Goal: Task Accomplishment & Management: Use online tool/utility

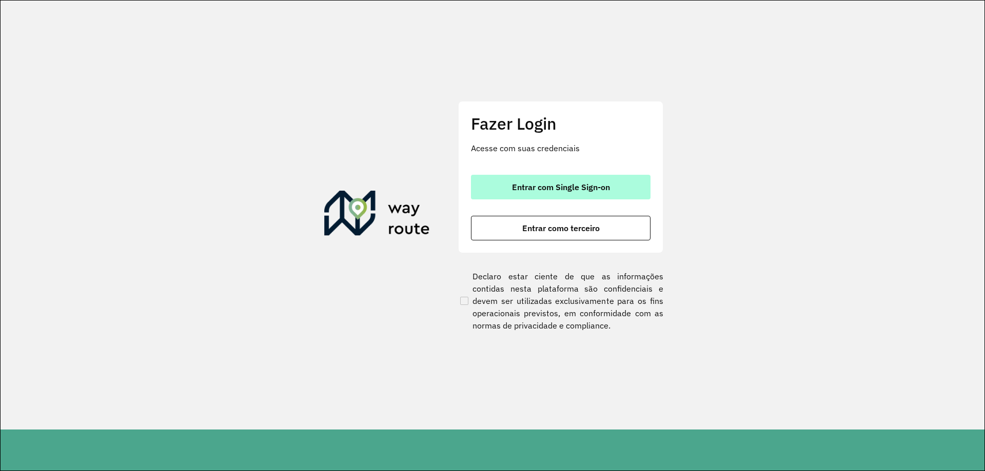
click at [551, 194] on button "Entrar com Single Sign-on" at bounding box center [561, 187] width 180 height 25
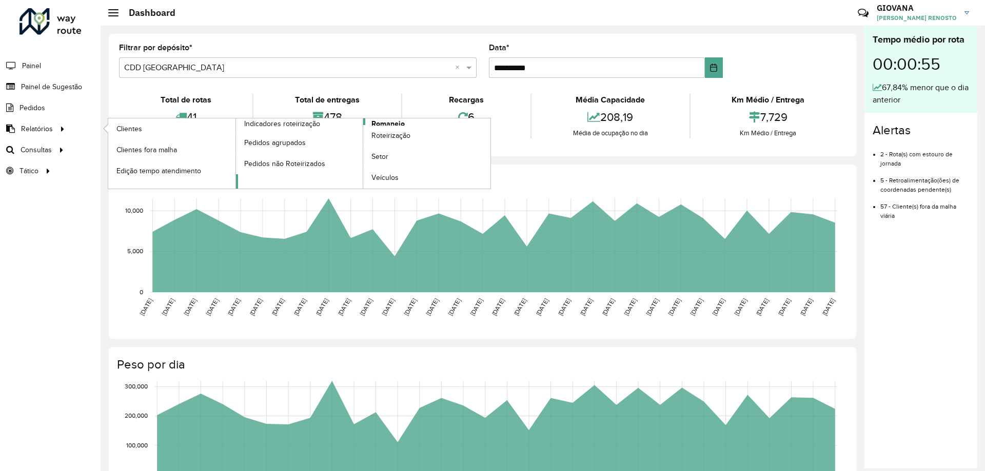
click at [469, 121] on link "Romaneio" at bounding box center [363, 153] width 255 height 70
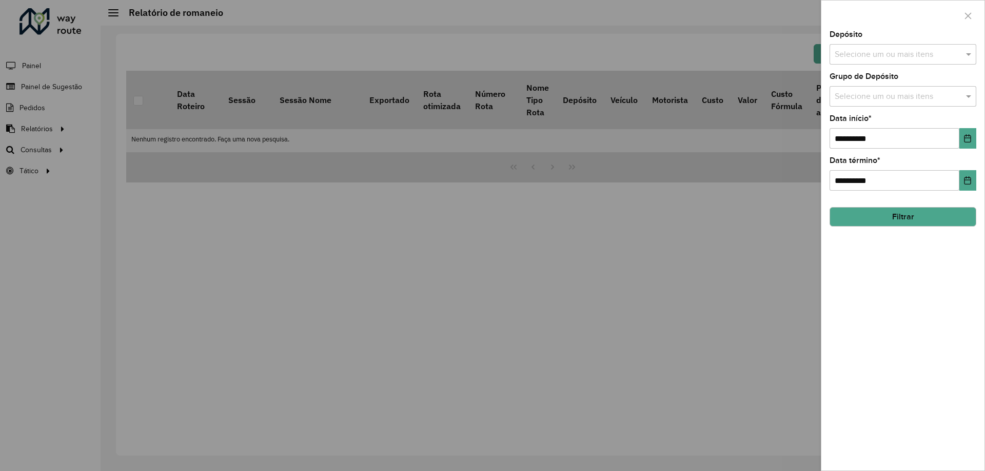
click at [486, 257] on div at bounding box center [492, 235] width 985 height 471
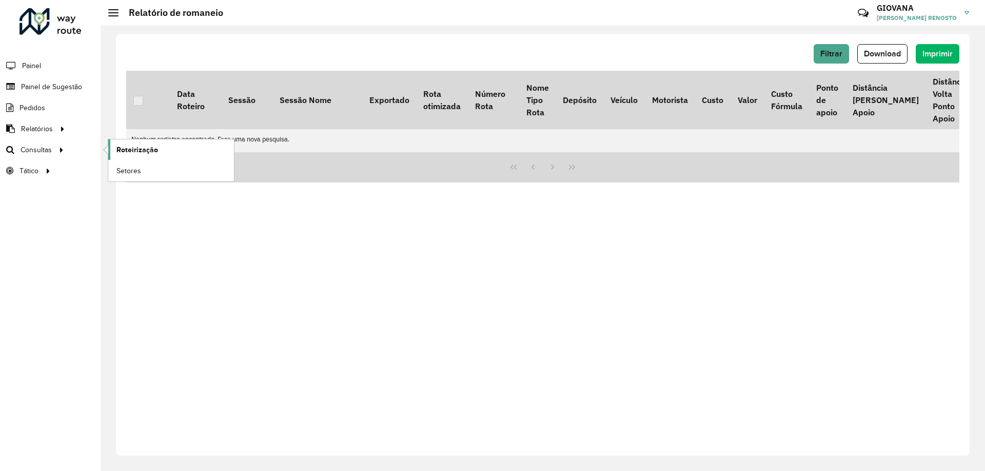
click at [173, 150] on link "Roteirização" at bounding box center [171, 150] width 126 height 21
click at [820, 55] on button "Filtrar" at bounding box center [831, 53] width 35 height 19
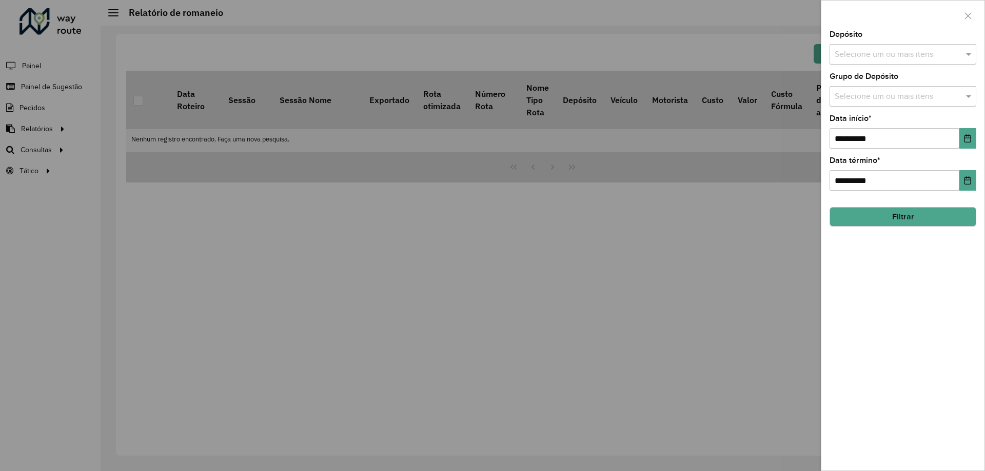
click at [914, 45] on div "Selecione um ou mais itens" at bounding box center [902, 54] width 147 height 21
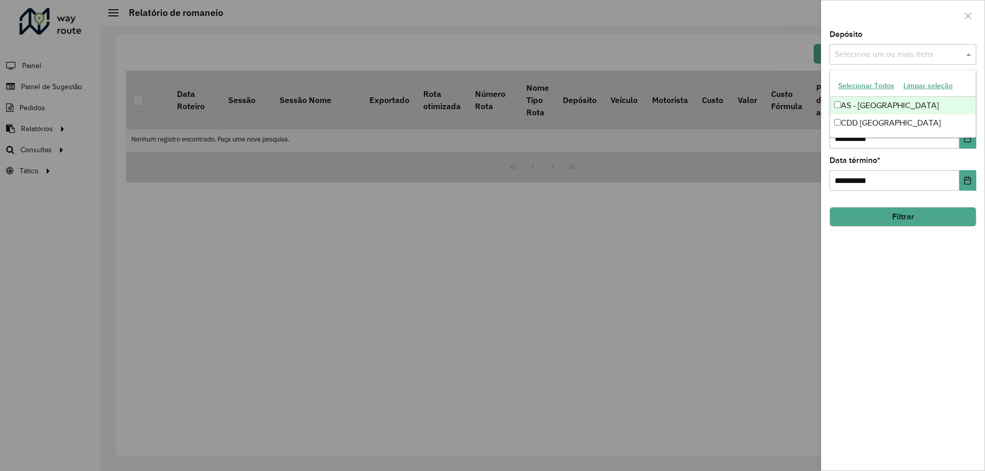
click at [858, 82] on button "Selecionar Todos" at bounding box center [866, 86] width 65 height 16
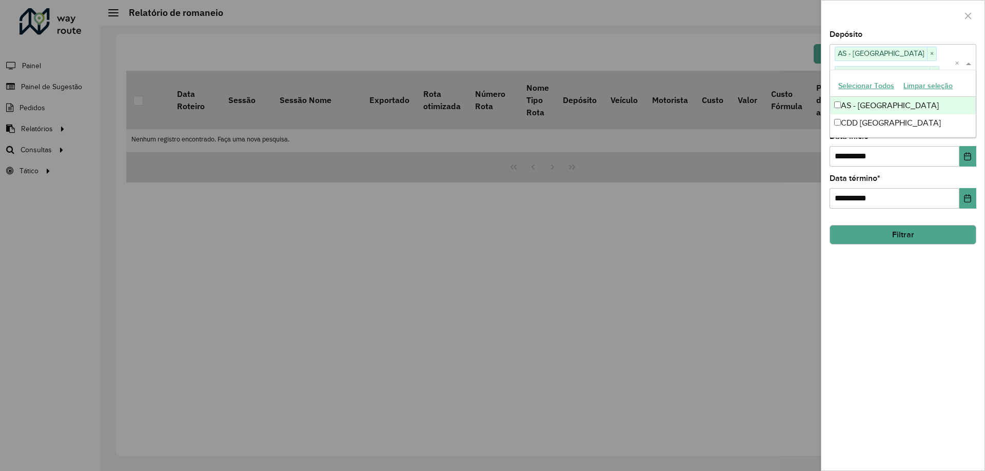
click at [874, 299] on div "**********" at bounding box center [902, 251] width 163 height 440
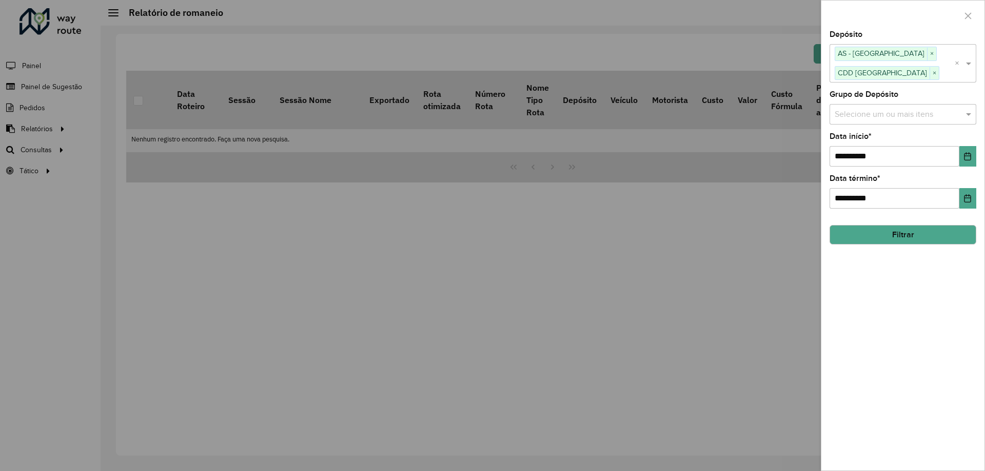
click at [906, 232] on button "Filtrar" at bounding box center [902, 234] width 147 height 19
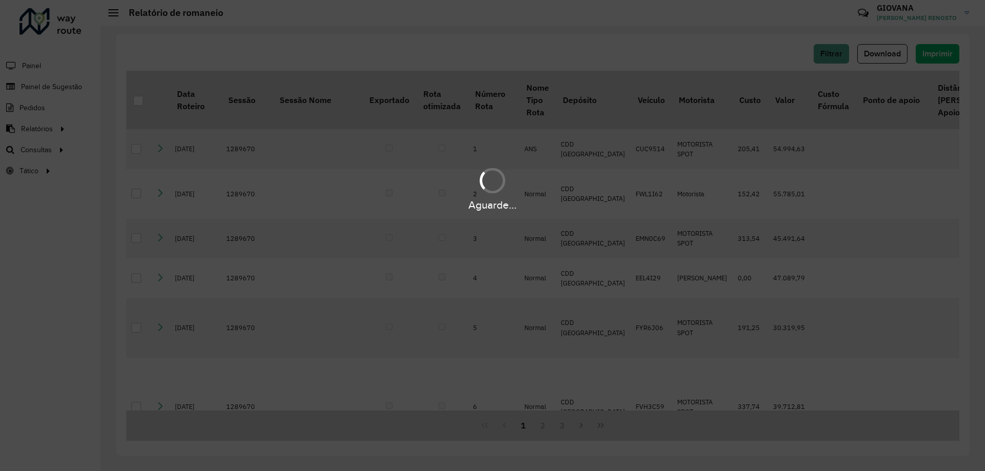
drag, startPoint x: 623, startPoint y: 299, endPoint x: 548, endPoint y: 158, distance: 159.2
click at [621, 297] on div "Aguarde..." at bounding box center [492, 235] width 985 height 471
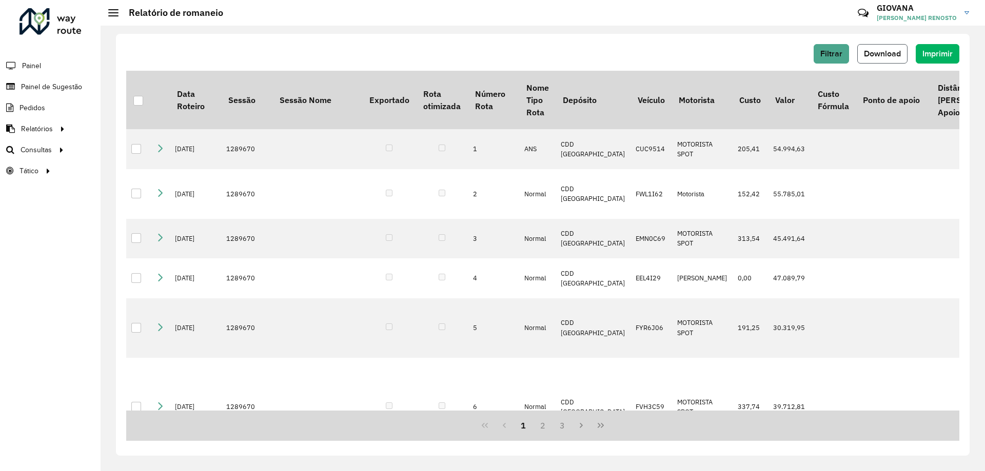
click at [886, 58] on button "Download" at bounding box center [882, 53] width 50 height 19
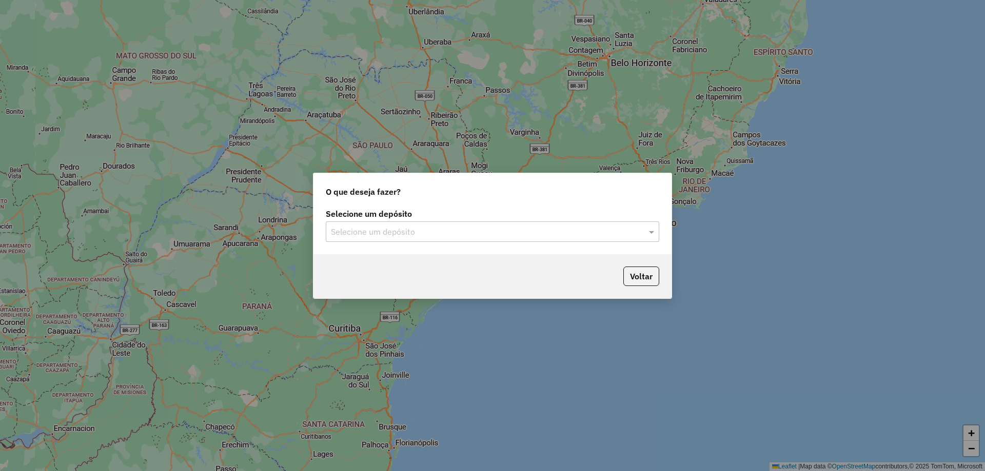
click at [400, 232] on input "text" at bounding box center [482, 232] width 303 height 12
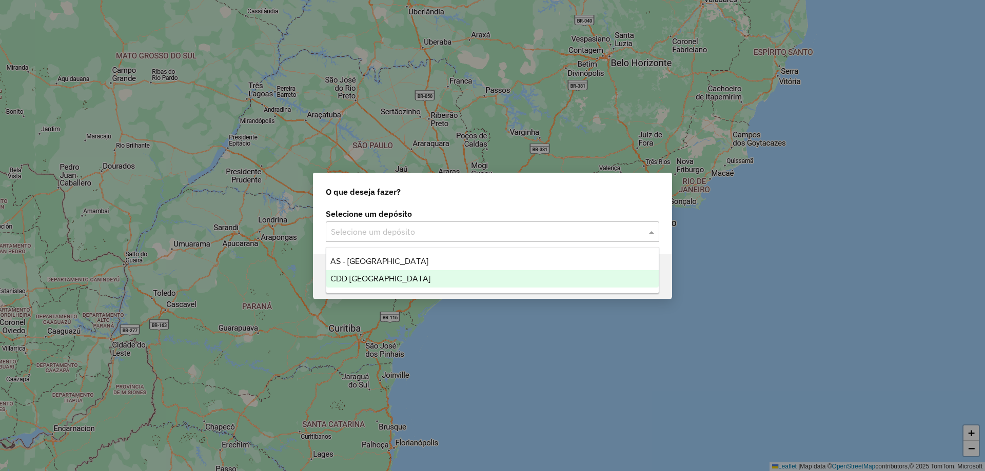
click at [391, 274] on span "CDD [GEOGRAPHIC_DATA]" at bounding box center [380, 278] width 100 height 9
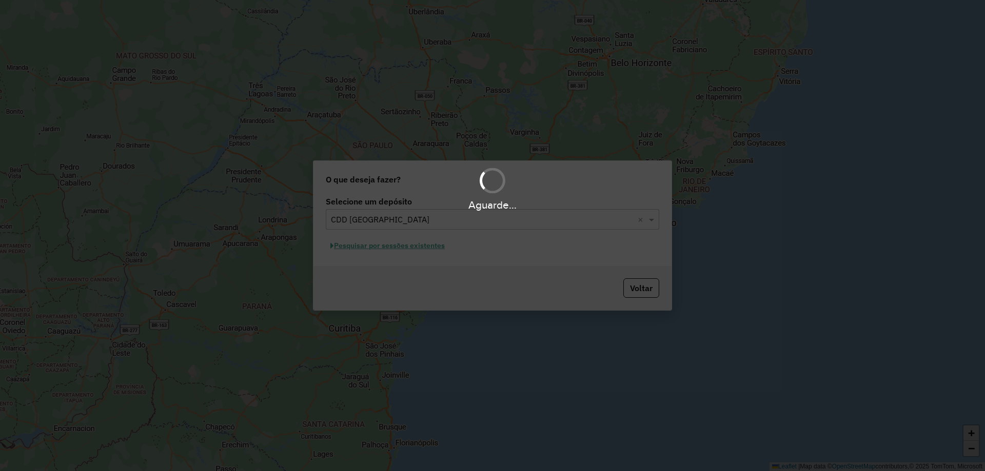
click at [393, 247] on div "Aguarde..." at bounding box center [492, 235] width 985 height 471
click at [399, 246] on div "Aguarde..." at bounding box center [492, 235] width 985 height 471
click at [410, 249] on div "Aguarde..." at bounding box center [492, 235] width 985 height 471
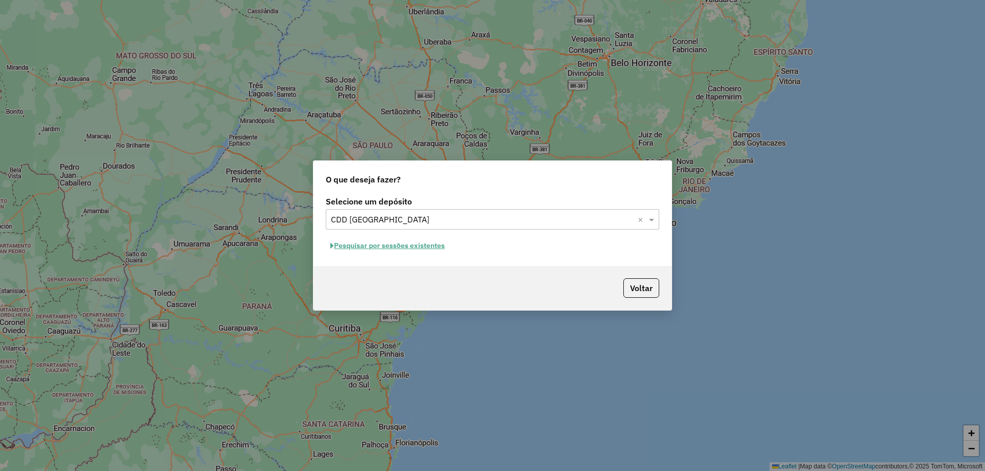
click at [432, 243] on button "Pesquisar por sessões existentes" at bounding box center [388, 246] width 124 height 16
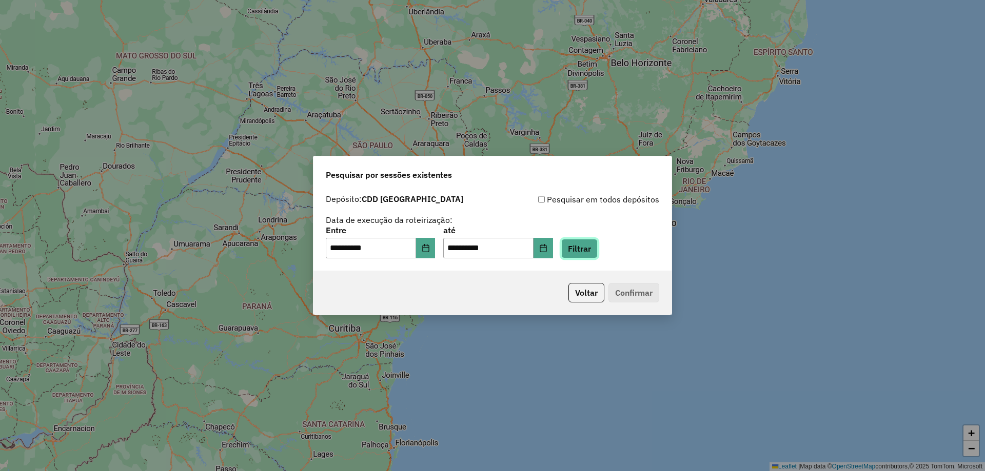
click at [598, 256] on button "Filtrar" at bounding box center [579, 248] width 36 height 19
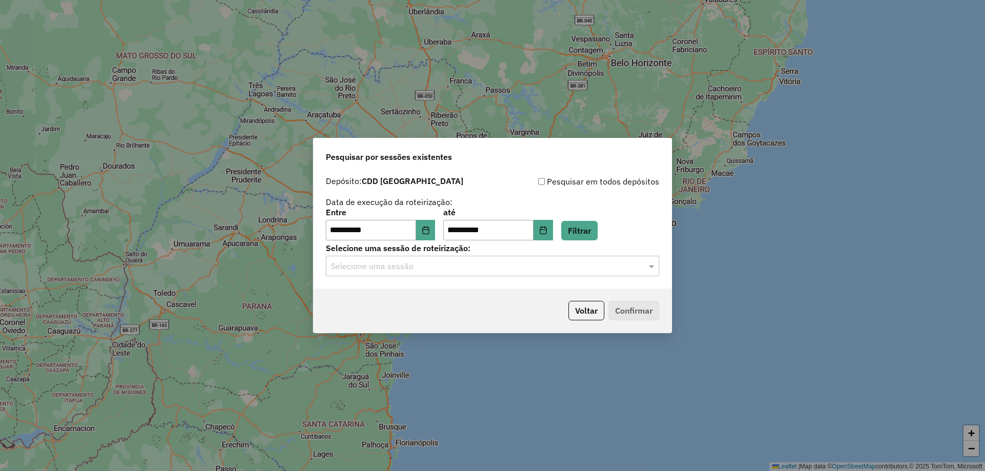
click at [499, 269] on input "text" at bounding box center [482, 267] width 303 height 12
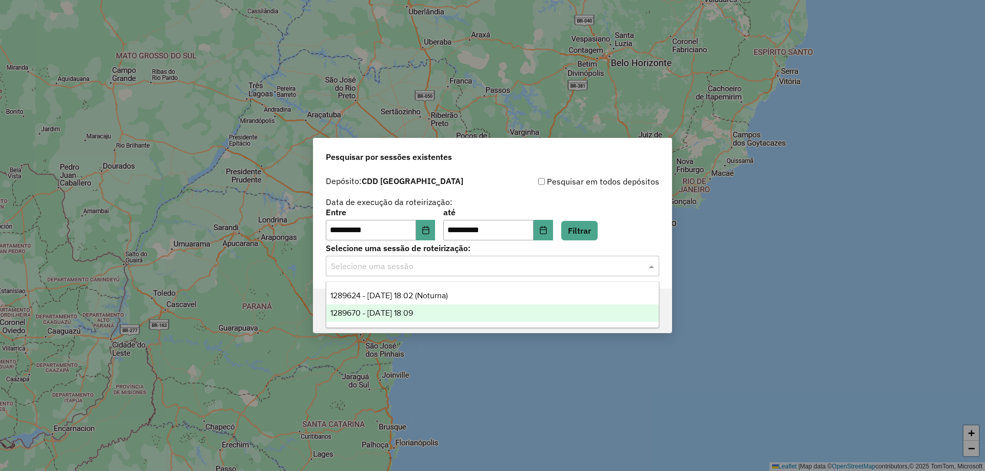
click at [438, 310] on div "1289670 - 07/10/2025 18:09" at bounding box center [492, 313] width 332 height 17
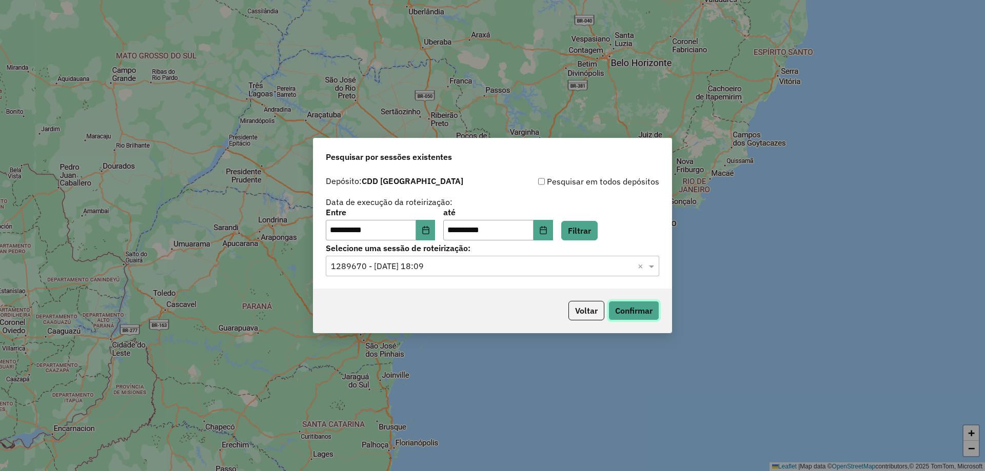
click at [625, 308] on button "Confirmar" at bounding box center [633, 310] width 51 height 19
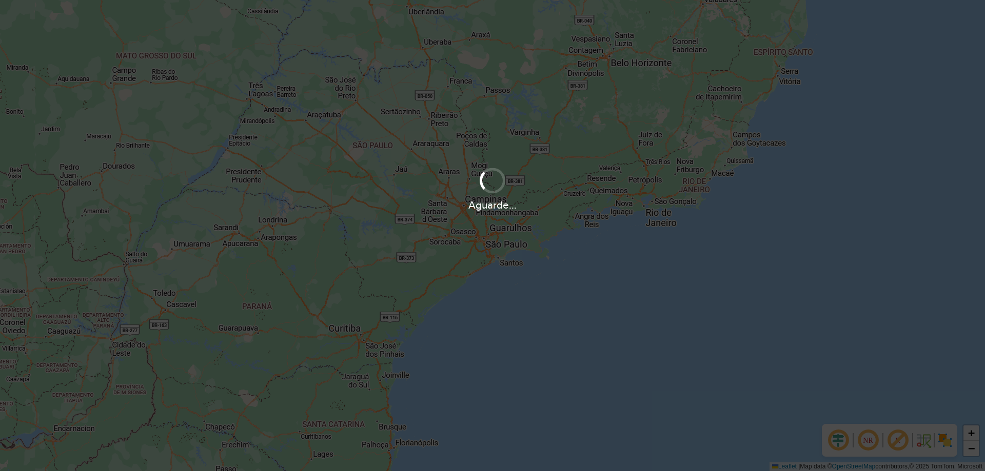
click at [615, 468] on div "Aguarde..." at bounding box center [492, 235] width 985 height 471
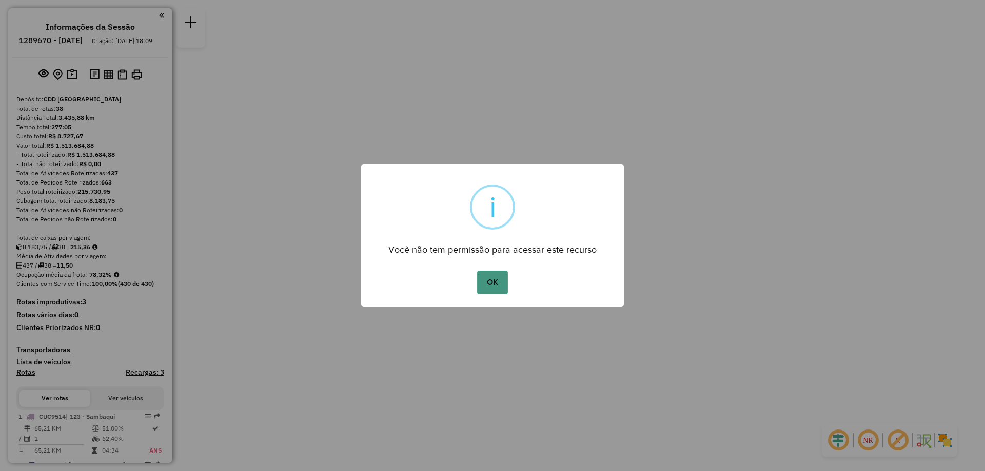
click at [492, 291] on button "OK" at bounding box center [492, 283] width 30 height 24
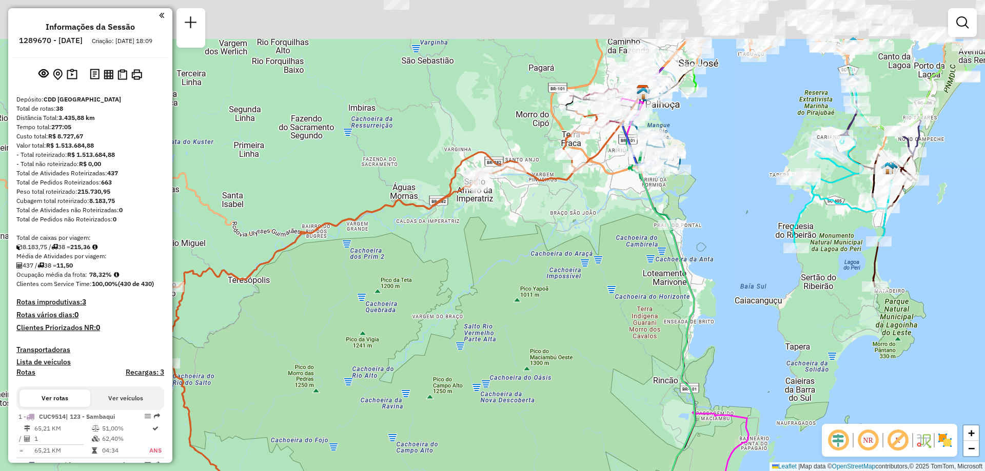
drag, startPoint x: 450, startPoint y: 325, endPoint x: 371, endPoint y: 491, distance: 184.5
click at [371, 471] on html "Aguarde... Pop-up bloqueado! Seu navegador bloqueou automáticamente a abertura …" at bounding box center [492, 235] width 985 height 471
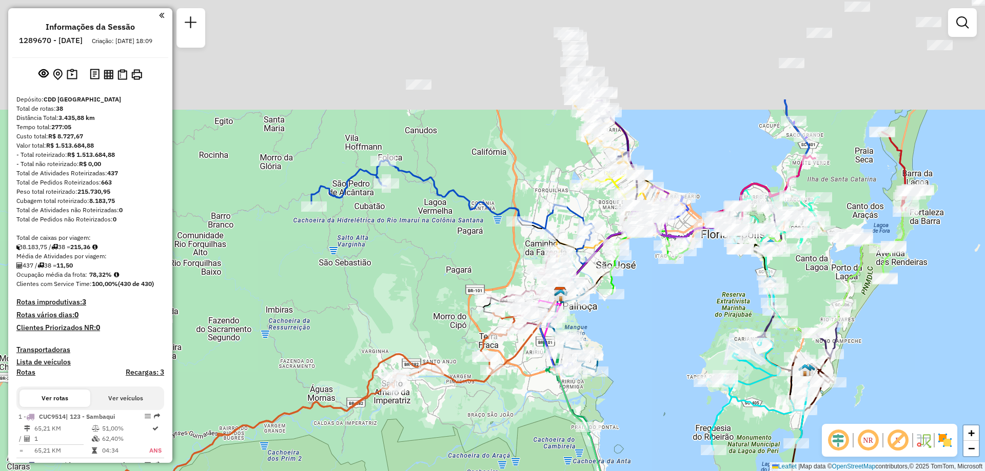
drag, startPoint x: 506, startPoint y: 345, endPoint x: 416, endPoint y: 243, distance: 135.9
click at [448, 471] on html "Aguarde... Pop-up bloqueado! Seu navegador bloqueou automáticamente a abertura …" at bounding box center [492, 235] width 985 height 471
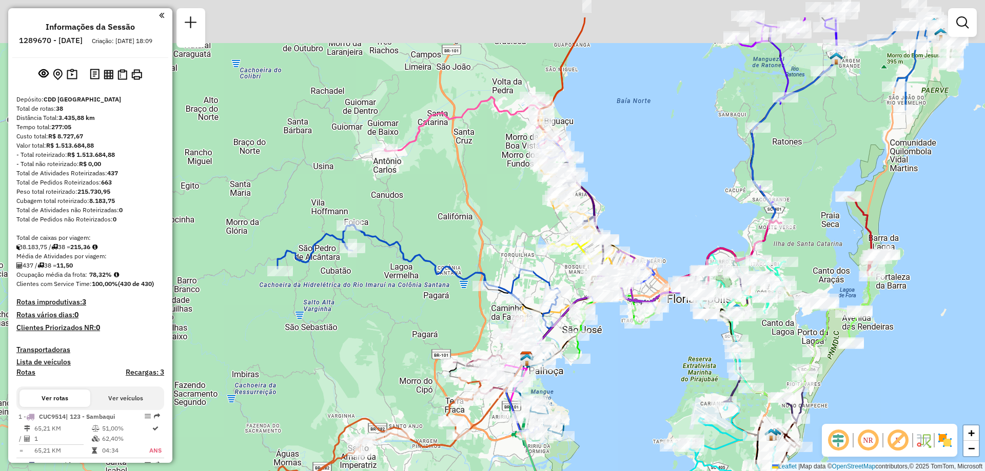
drag, startPoint x: 432, startPoint y: 307, endPoint x: 400, endPoint y: 372, distance: 72.5
click at [400, 372] on div "Janela de atendimento Grade de atendimento Capacidade Transportadoras Veículos …" at bounding box center [492, 235] width 985 height 471
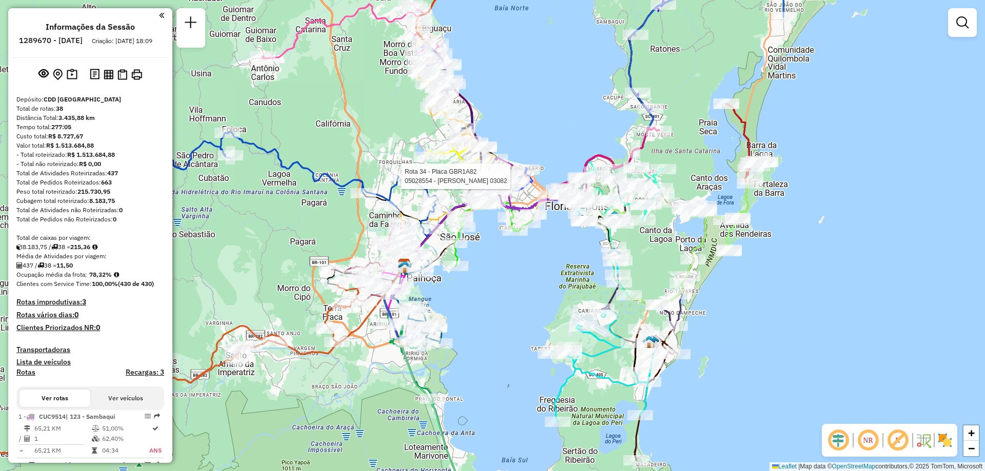
select select "**********"
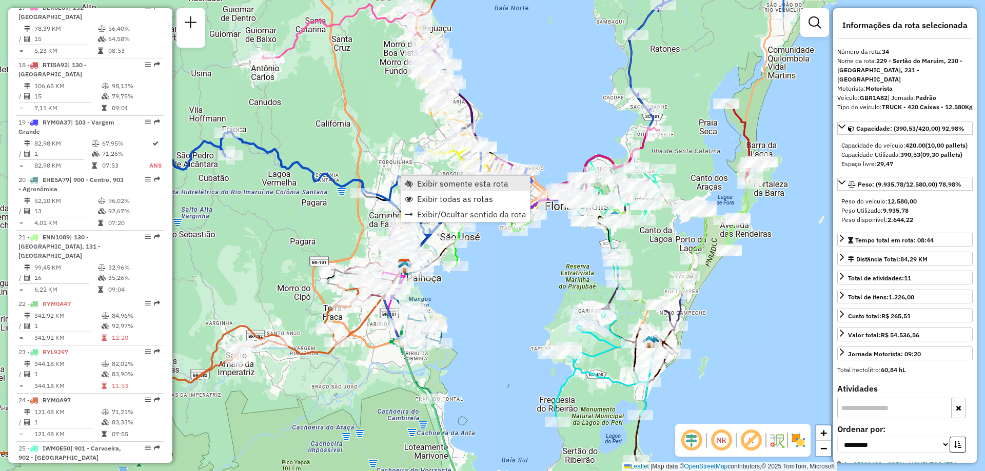
scroll to position [2101, 0]
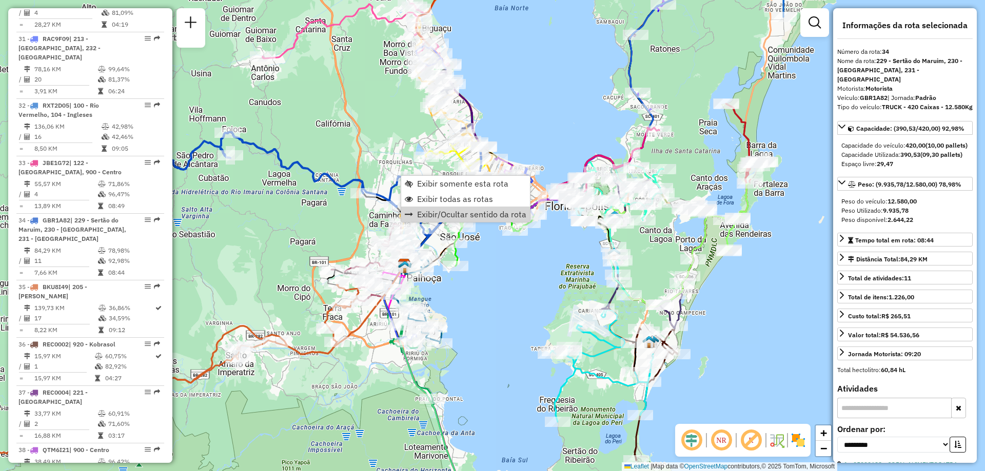
click at [557, 289] on div "Janela de atendimento Grade de atendimento Capacidade Transportadoras Veículos …" at bounding box center [492, 235] width 985 height 471
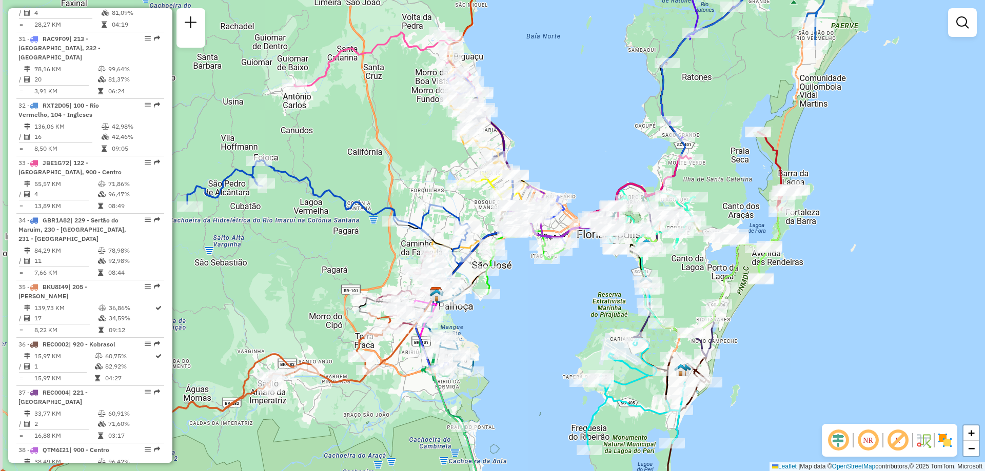
drag, startPoint x: 542, startPoint y: 291, endPoint x: 581, endPoint y: 326, distance: 52.7
click at [581, 326] on div "Janela de atendimento Grade de atendimento Capacidade Transportadoras Veículos …" at bounding box center [492, 235] width 985 height 471
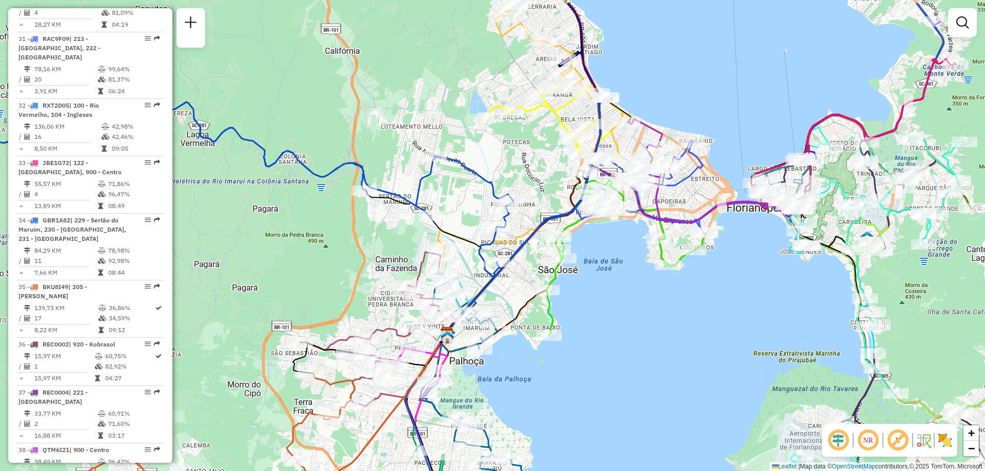
drag, startPoint x: 582, startPoint y: 304, endPoint x: 618, endPoint y: 356, distance: 62.7
click at [618, 355] on div "Janela de atendimento Grade de atendimento Capacidade Transportadoras Veículos …" at bounding box center [492, 235] width 985 height 471
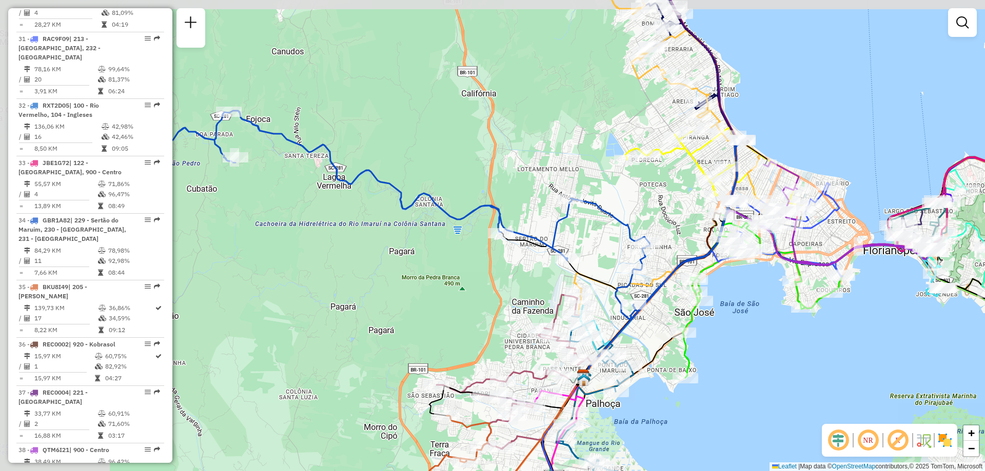
drag, startPoint x: 610, startPoint y: 341, endPoint x: 746, endPoint y: 383, distance: 142.3
click at [746, 383] on div "Janela de atendimento Grade de atendimento Capacidade Transportadoras Veículos …" at bounding box center [492, 235] width 985 height 471
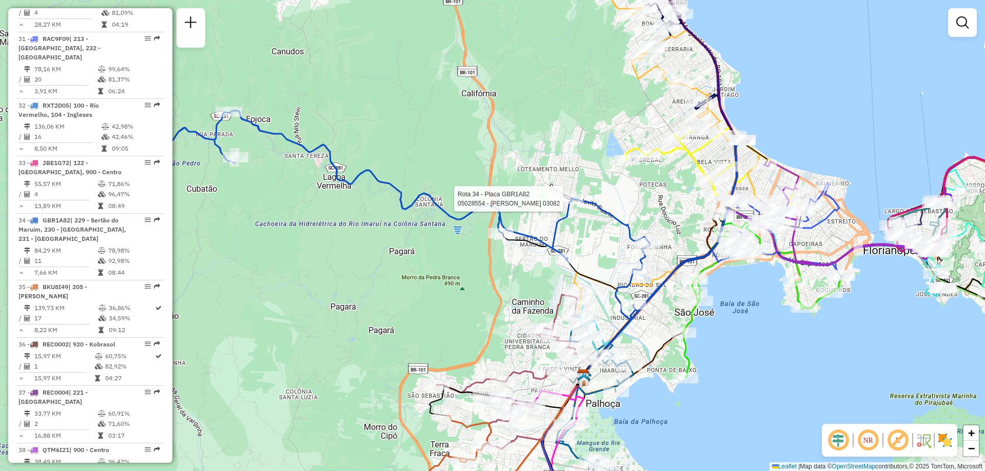
select select "**********"
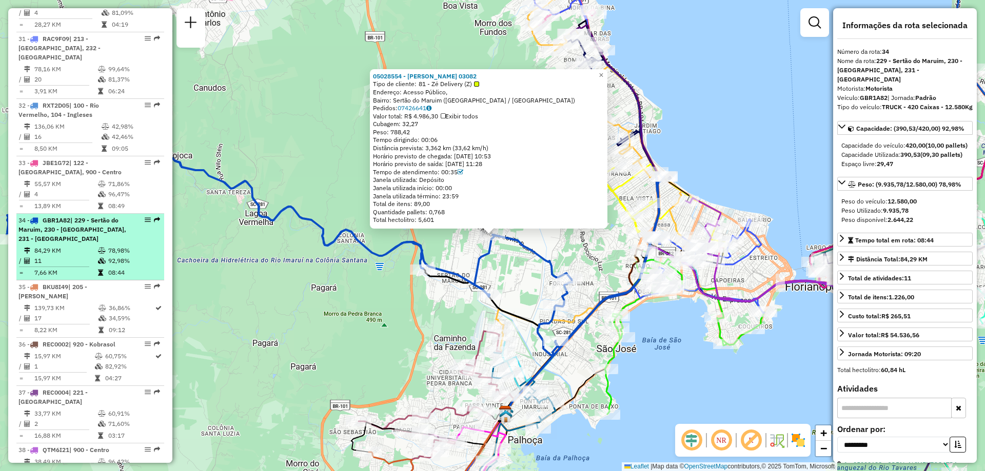
click at [88, 216] on div "34 - GBR1A82 | 229 - Sertão do Maruim, 230 - [GEOGRAPHIC_DATA], 231 - [GEOGRAPH…" at bounding box center [72, 230] width 109 height 28
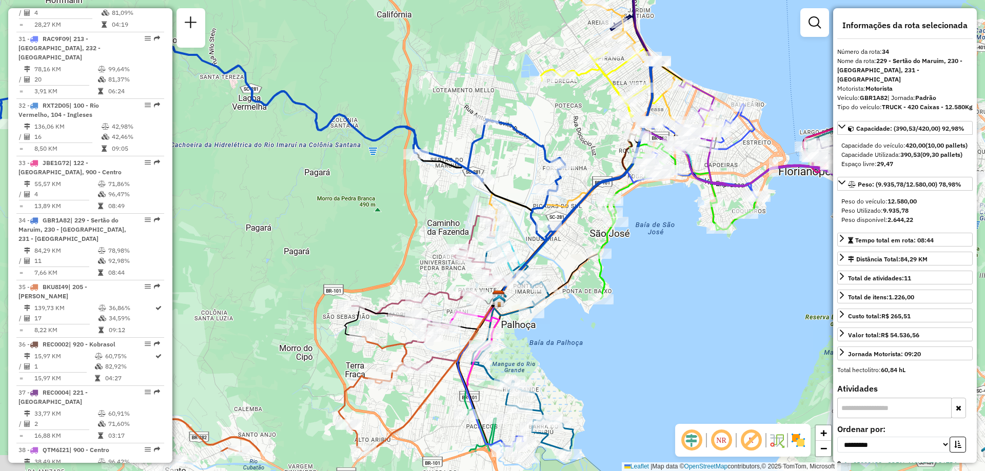
drag, startPoint x: 366, startPoint y: 269, endPoint x: 203, endPoint y: 203, distance: 176.7
click at [203, 203] on div "Janela de atendimento Grade de atendimento Capacidade Transportadoras Veículos …" at bounding box center [492, 235] width 985 height 471
click at [627, 310] on div "Rota 4 - Placa EEL4I29 05038891 - BAALBECK ESFIHARIA Rota 4 - Placa EEL4I29 050…" at bounding box center [492, 235] width 985 height 471
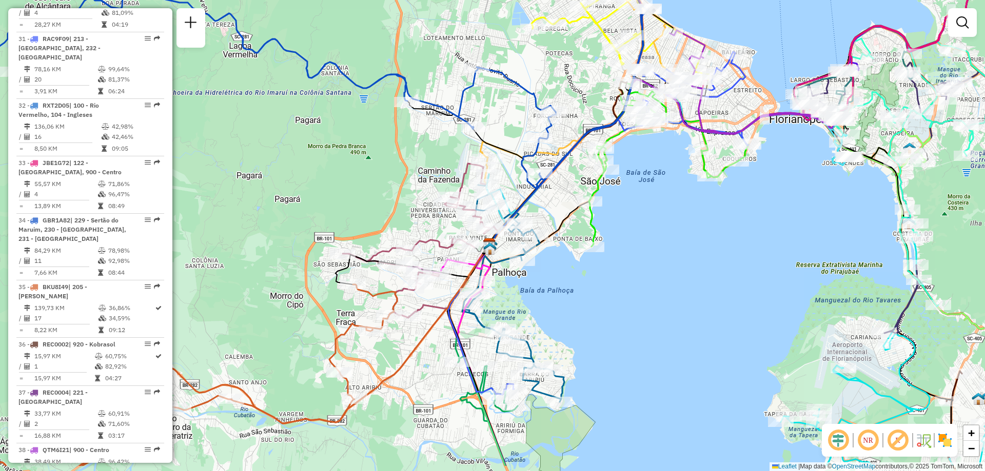
drag, startPoint x: 661, startPoint y: 343, endPoint x: 652, endPoint y: 291, distance: 52.5
click at [652, 291] on div "Janela de atendimento Grade de atendimento Capacidade Transportadoras Veículos …" at bounding box center [492, 235] width 985 height 471
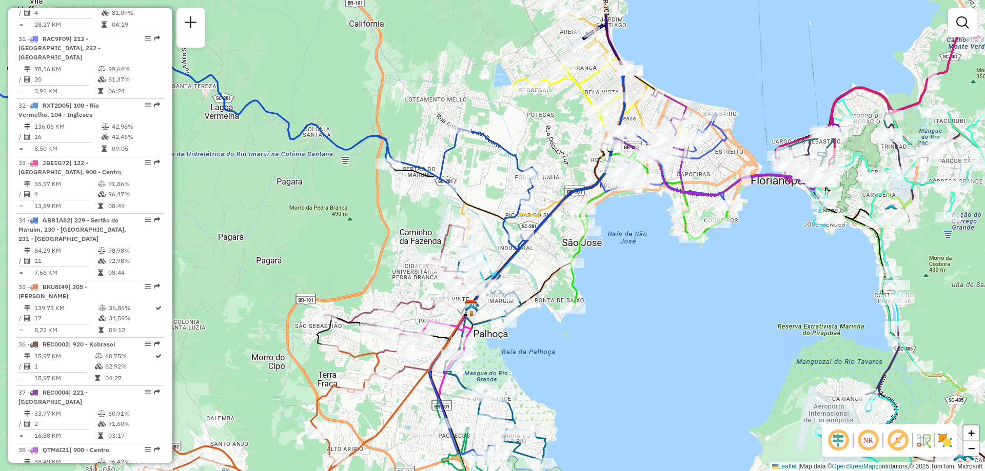
drag, startPoint x: 651, startPoint y: 263, endPoint x: 625, endPoint y: 358, distance: 97.9
click at [625, 358] on div "Janela de atendimento Grade de atendimento Capacidade Transportadoras Veículos …" at bounding box center [492, 235] width 985 height 471
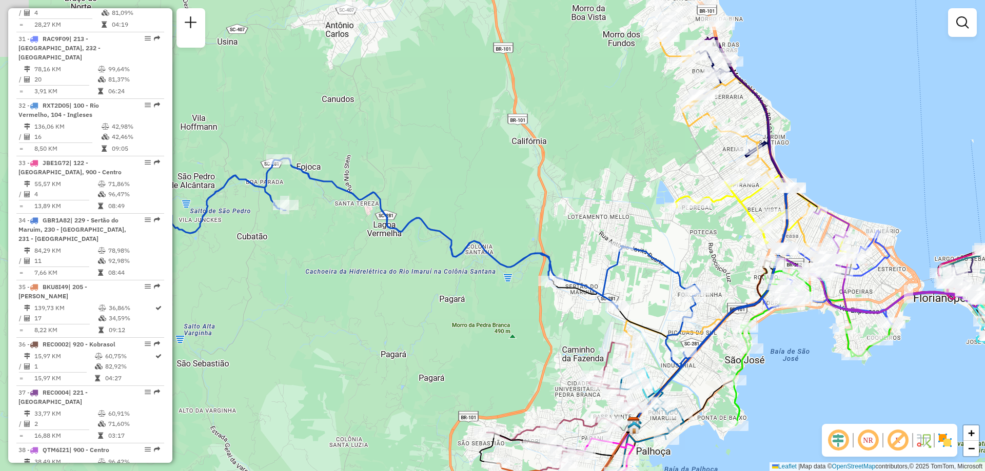
drag, startPoint x: 583, startPoint y: 330, endPoint x: 745, endPoint y: 414, distance: 183.1
click at [745, 414] on icon at bounding box center [813, 343] width 160 height 165
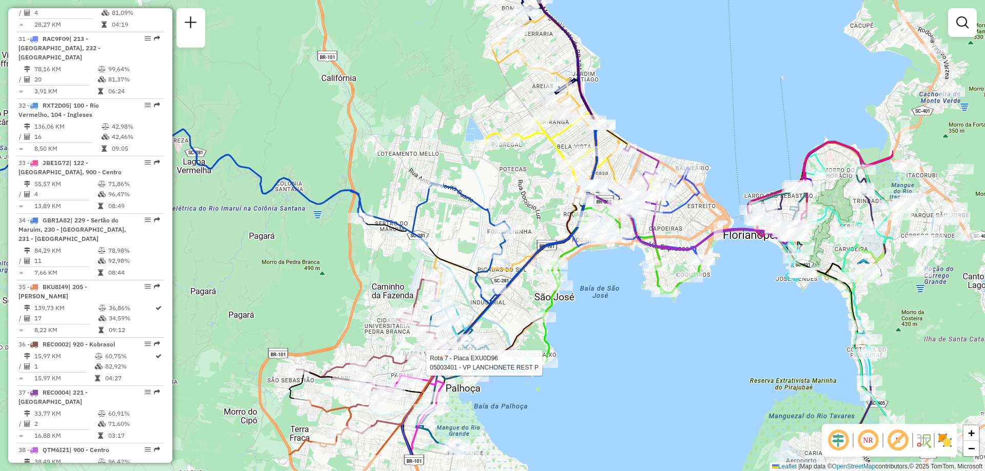
drag, startPoint x: 455, startPoint y: 336, endPoint x: 265, endPoint y: 273, distance: 200.5
click at [265, 273] on div "Rota 7 - Placa EXU0D96 05003401 - VP LANCHONETE REST P Janela de atendimento Gr…" at bounding box center [492, 235] width 985 height 471
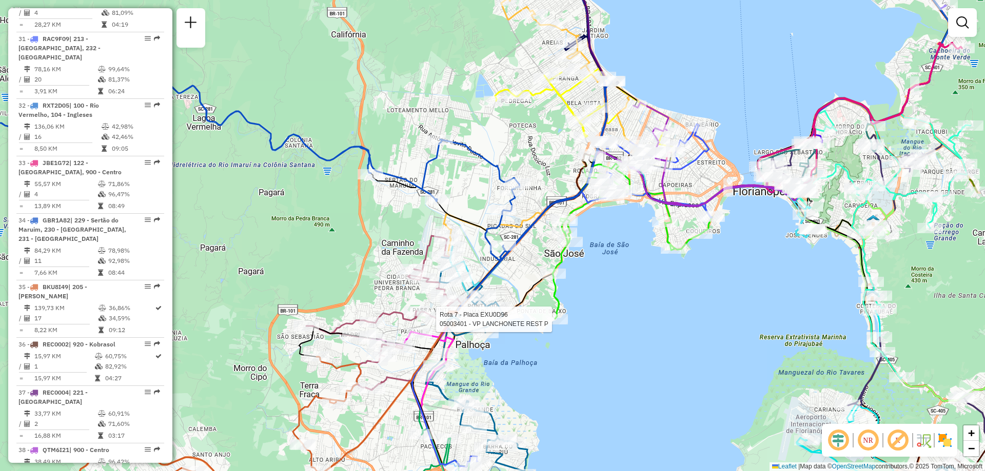
drag, startPoint x: 671, startPoint y: 343, endPoint x: 682, endPoint y: 301, distance: 43.5
click at [682, 301] on div "Rota 7 - Placa EXU0D96 05003401 - VP LANCHONETE REST P Janela de atendimento Gr…" at bounding box center [492, 235] width 985 height 471
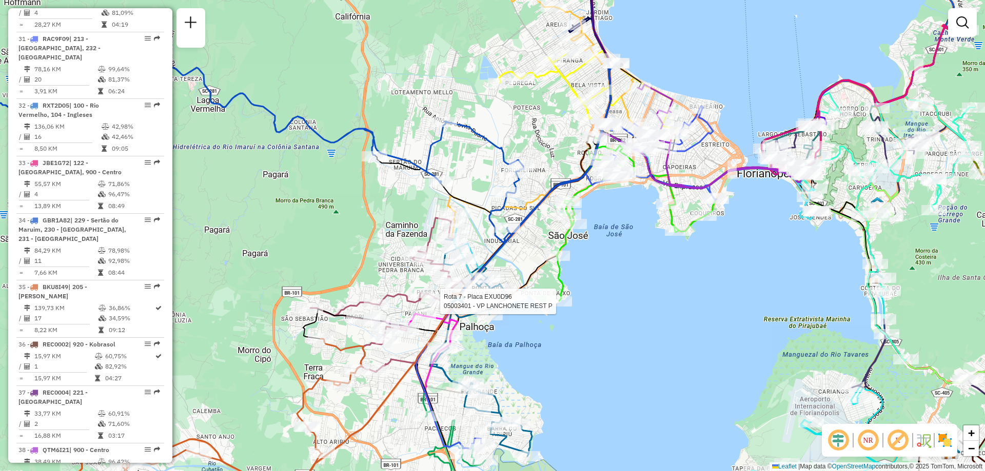
click at [605, 360] on div "Rota 7 - Placa EXU0D96 05003401 - VP LANCHONETE REST P Janela de atendimento Gr…" at bounding box center [492, 235] width 985 height 471
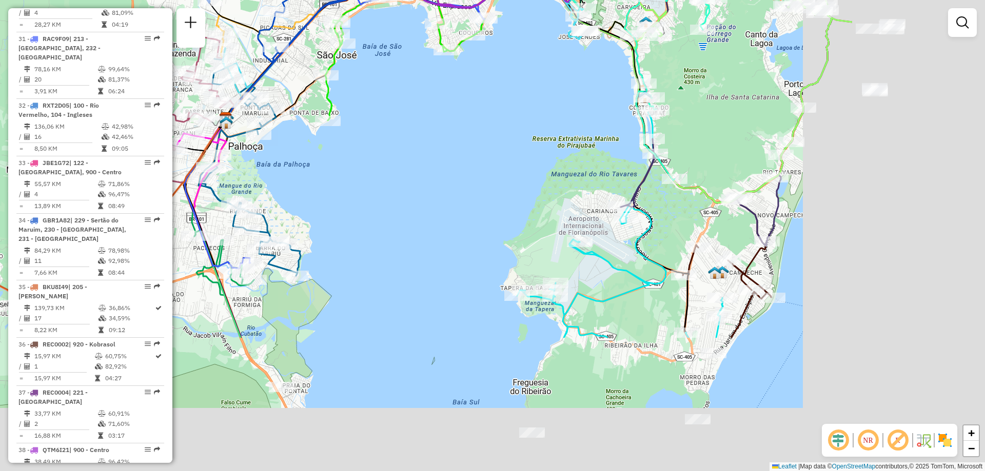
drag, startPoint x: 702, startPoint y: 353, endPoint x: 447, endPoint y: 138, distance: 334.2
click at [446, 138] on div "Janela de atendimento Grade de atendimento Capacidade Transportadoras Veículos …" at bounding box center [492, 235] width 985 height 471
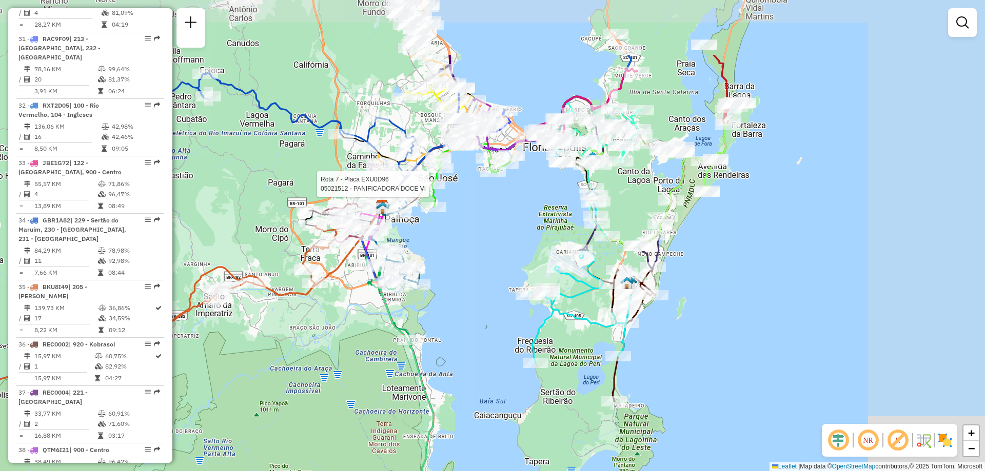
drag, startPoint x: 820, startPoint y: 261, endPoint x: 688, endPoint y: 364, distance: 167.4
click at [688, 364] on div "Rota 7 - Placa EXU0D96 05021512 - PANIFICADORA DOCE VI Janela de atendimento Gr…" at bounding box center [492, 235] width 985 height 471
